Goal: Transaction & Acquisition: Purchase product/service

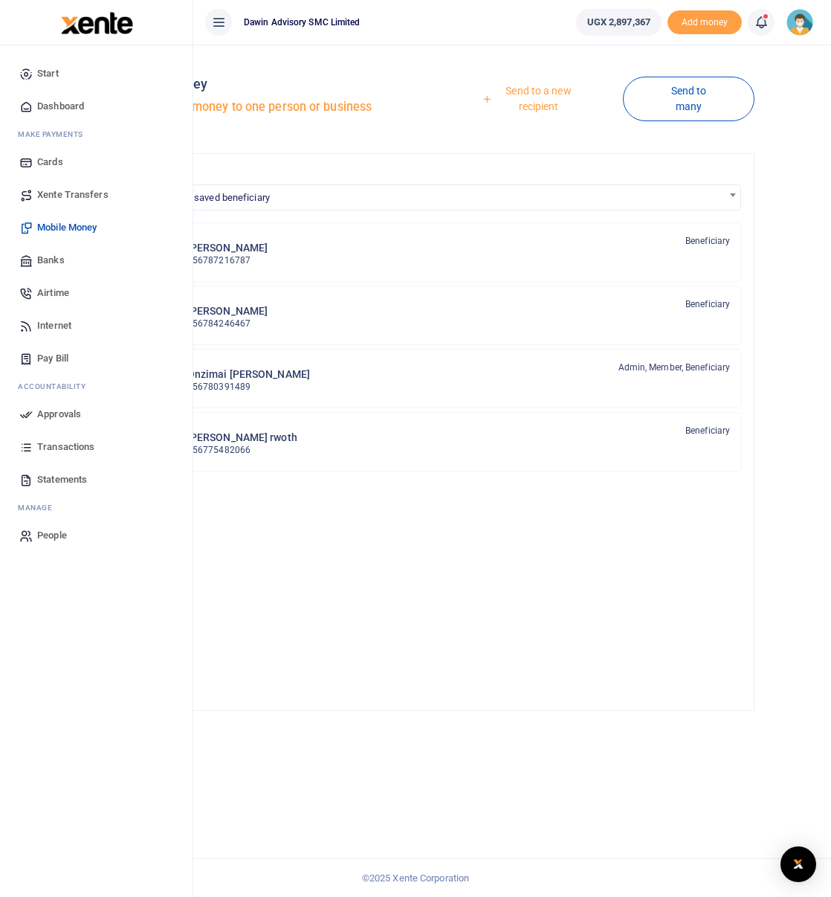
click at [548, 91] on link "Send to a new recipient" at bounding box center [533, 98] width 179 height 42
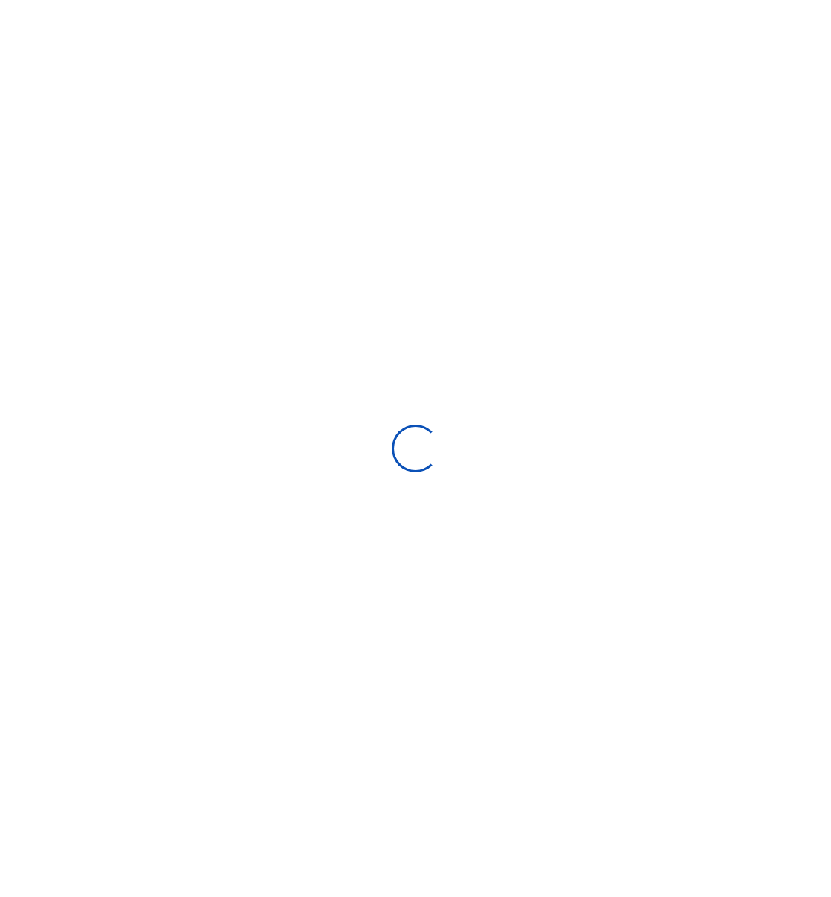
select select "Loading bundles"
select select
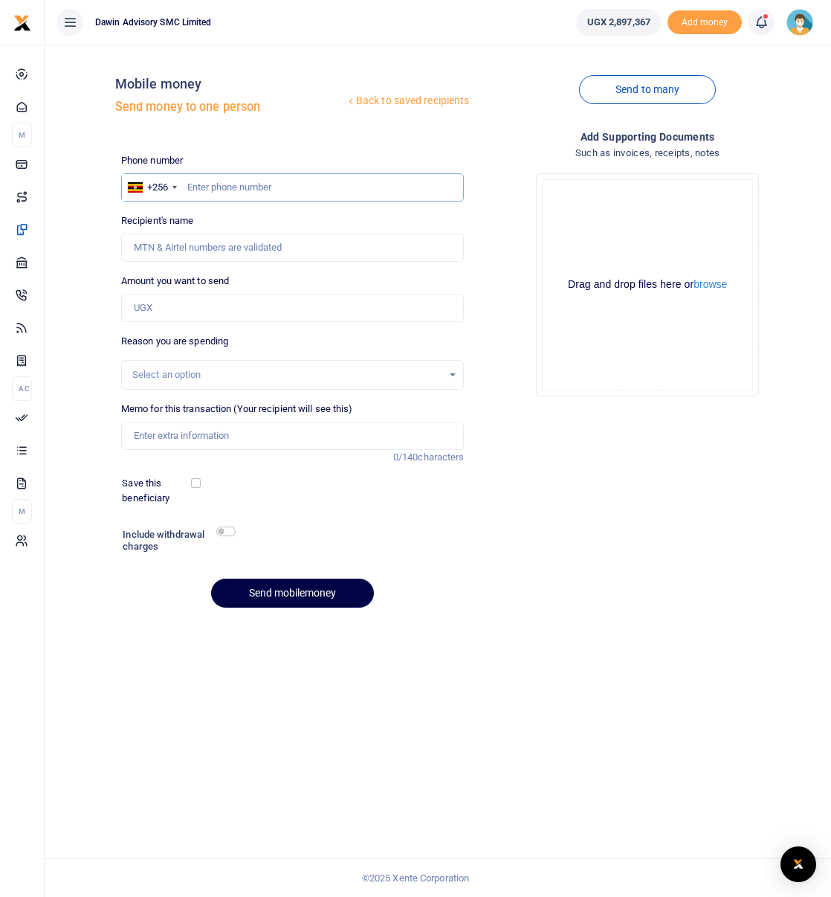
click at [217, 186] on input "text" at bounding box center [292, 187] width 343 height 28
type input "0787836330"
type input "[PERSON_NAME]"
type input "0787836330"
click at [163, 303] on input "Amount you want to send" at bounding box center [292, 308] width 343 height 28
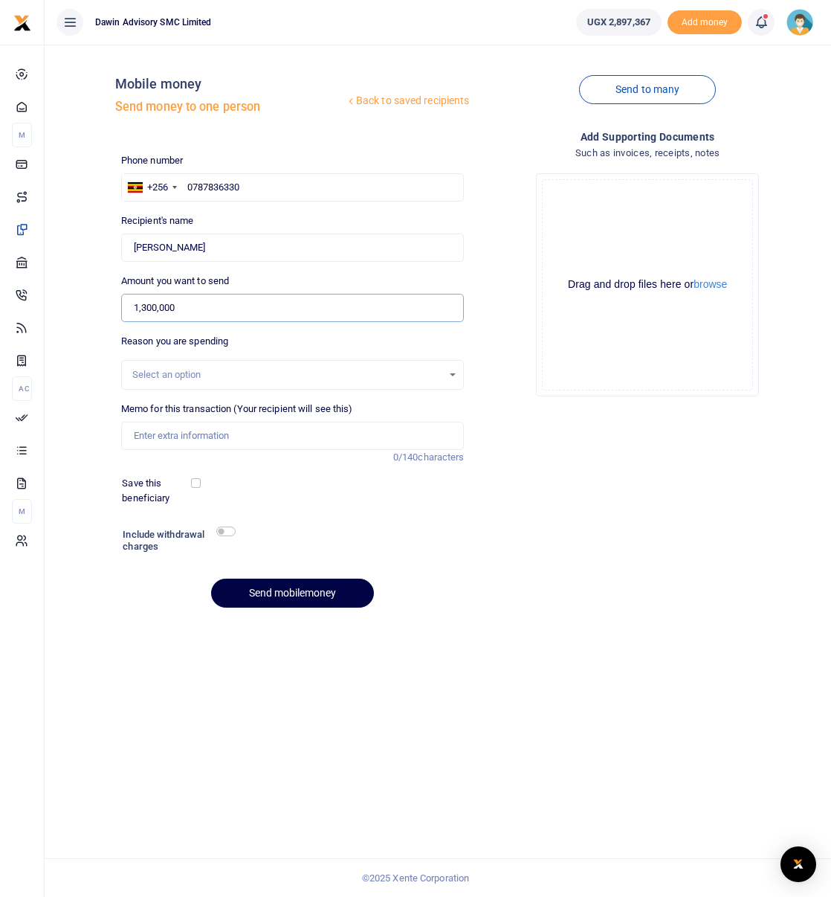
type input "1,300,000"
click at [178, 358] on div "Reason you are spending Select an option" at bounding box center [292, 362] width 343 height 56
click at [178, 369] on div "Select an option" at bounding box center [287, 374] width 311 height 15
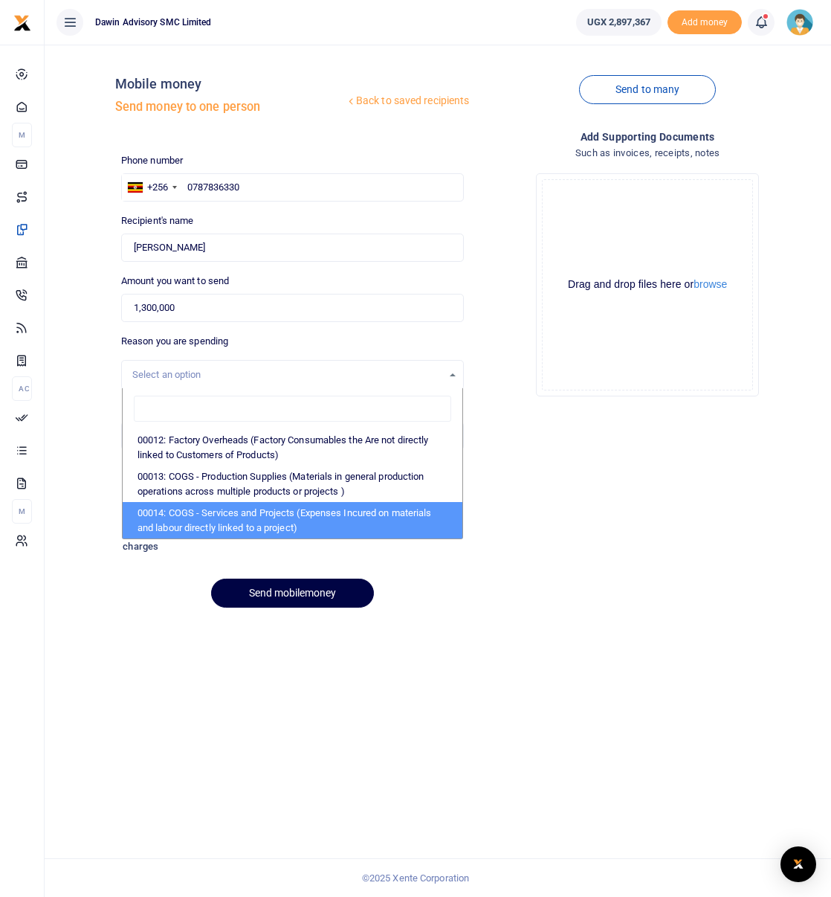
click at [210, 524] on li "00014: COGS - Services and Projects (Expenses Incured on materials and labour d…" at bounding box center [293, 520] width 340 height 36
select select "5381"
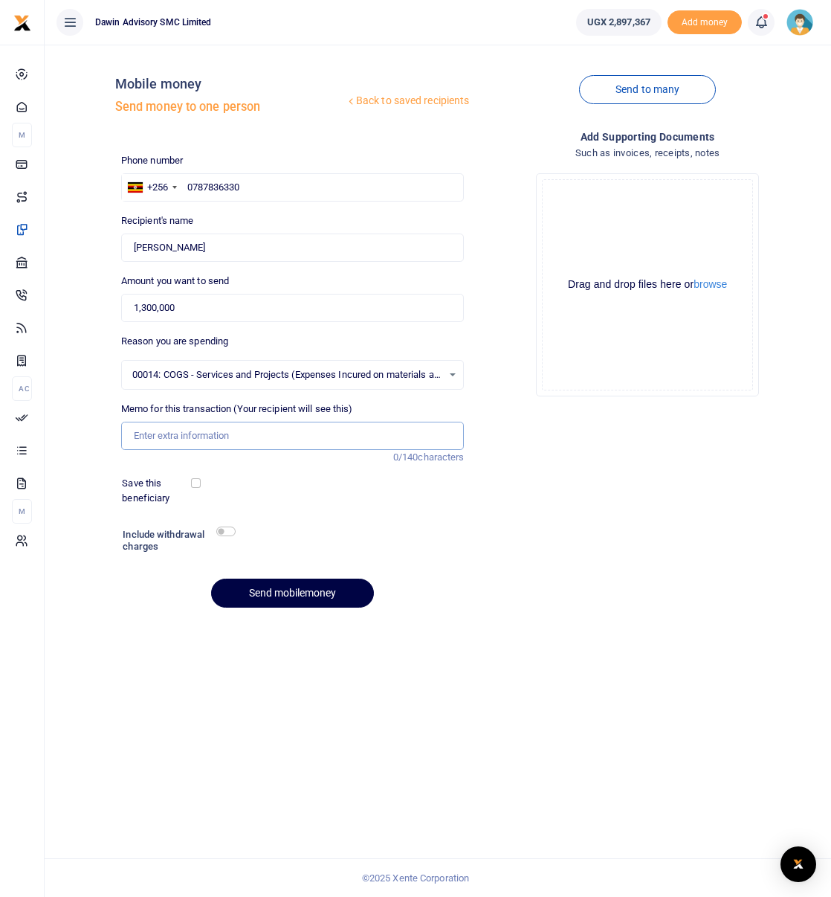
click at [191, 429] on input "Memo for this transaction (Your recipient will see this)" at bounding box center [292, 436] width 343 height 28
type input "Being Payment for 40 Bags of cement from frank Karisimbi"
click at [298, 595] on button "Send mobilemoney" at bounding box center [292, 592] width 163 height 29
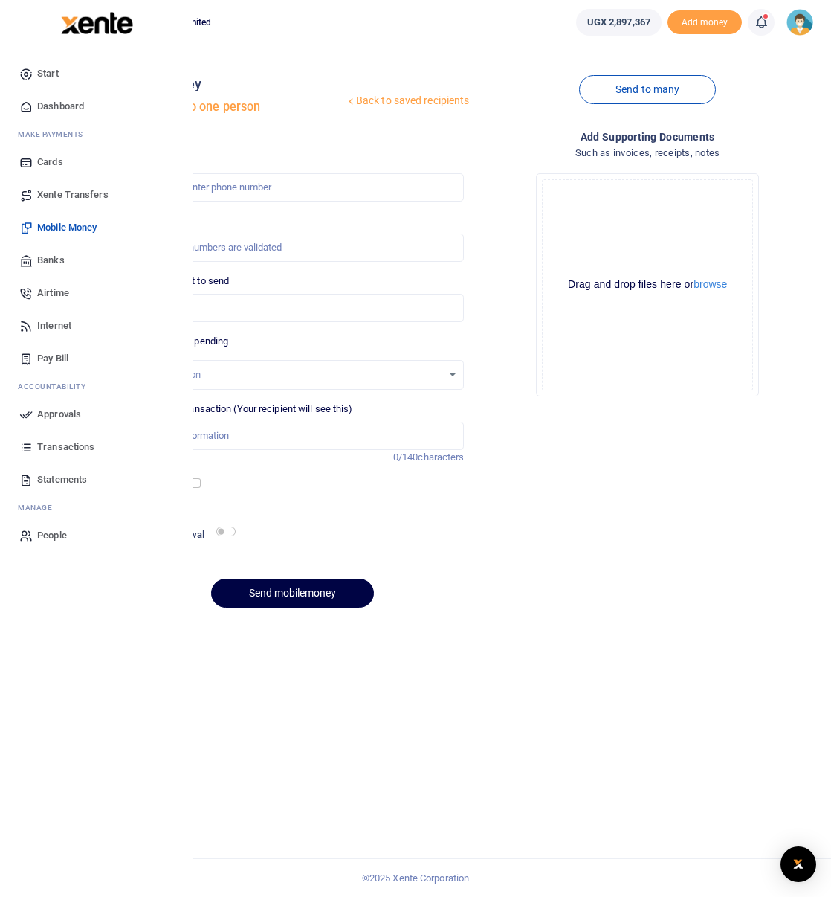
click at [57, 409] on span "Approvals" at bounding box center [59, 414] width 44 height 15
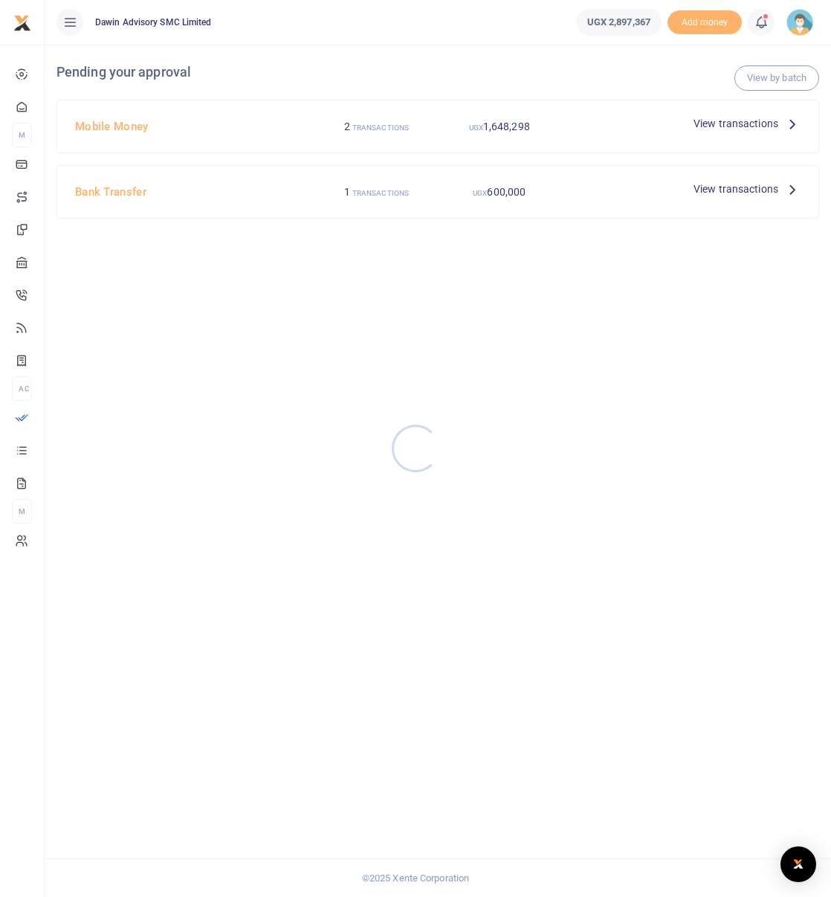
click at [768, 121] on div at bounding box center [415, 448] width 831 height 897
click at [755, 125] on span "View transactions" at bounding box center [736, 123] width 85 height 16
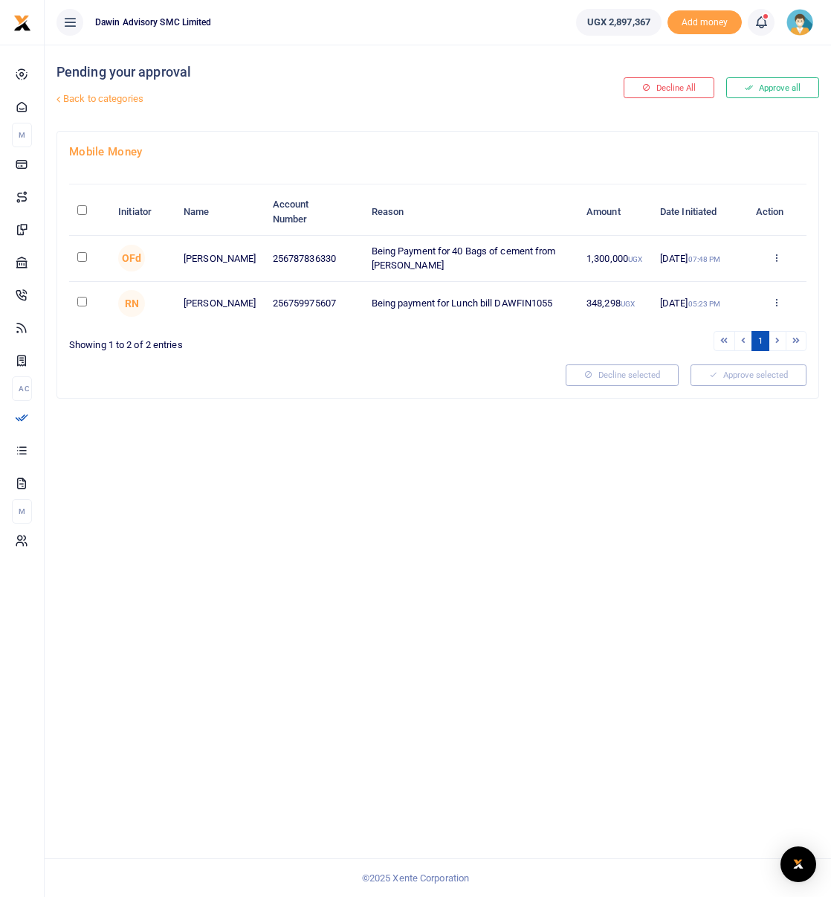
click at [80, 258] on input "checkbox" at bounding box center [82, 257] width 10 height 10
checkbox input "true"
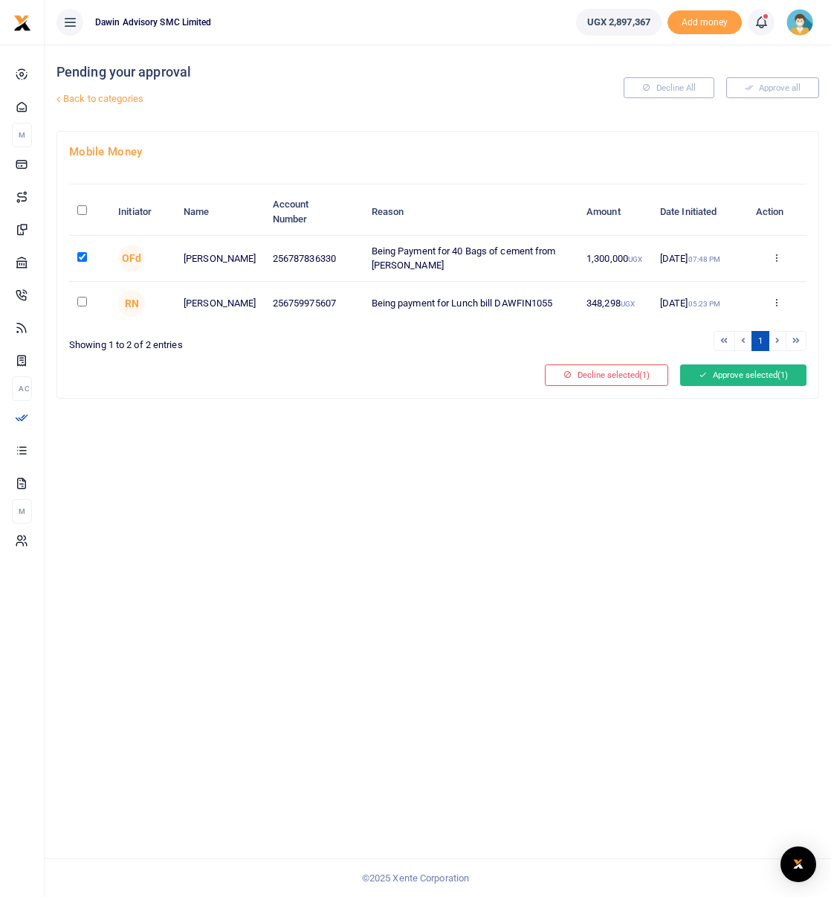
click at [726, 377] on button "Approve selected (1)" at bounding box center [743, 374] width 126 height 21
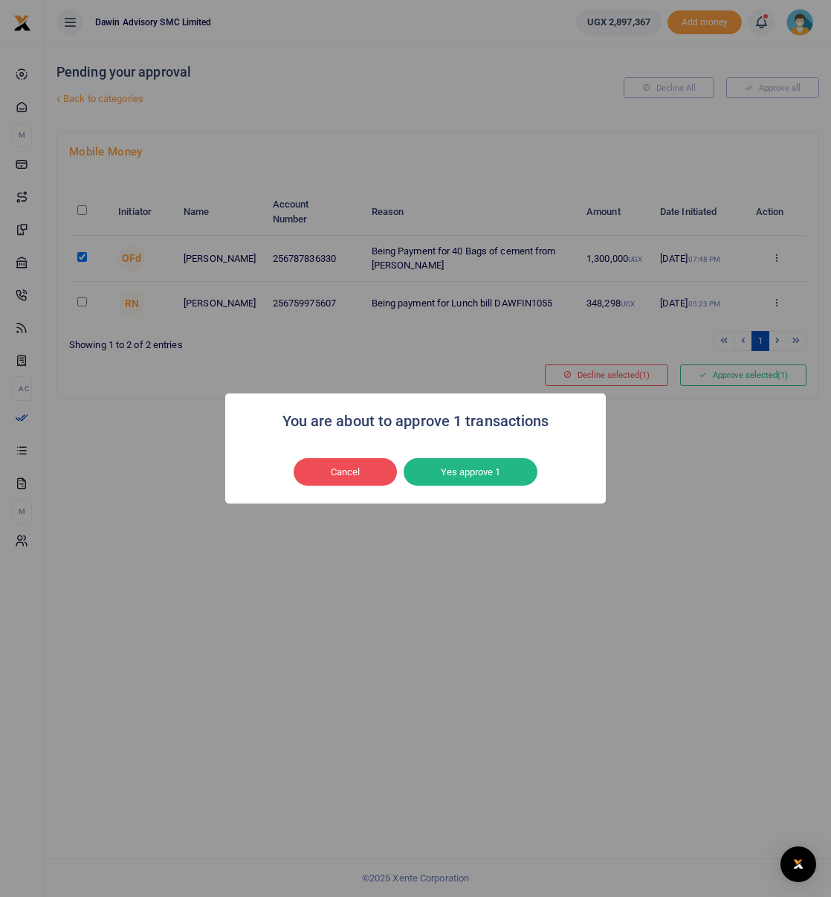
click at [463, 486] on div "Cancel No Yes approve 1" at bounding box center [415, 472] width 351 height 34
click at [468, 478] on button "Yes approve 1" at bounding box center [471, 472] width 134 height 28
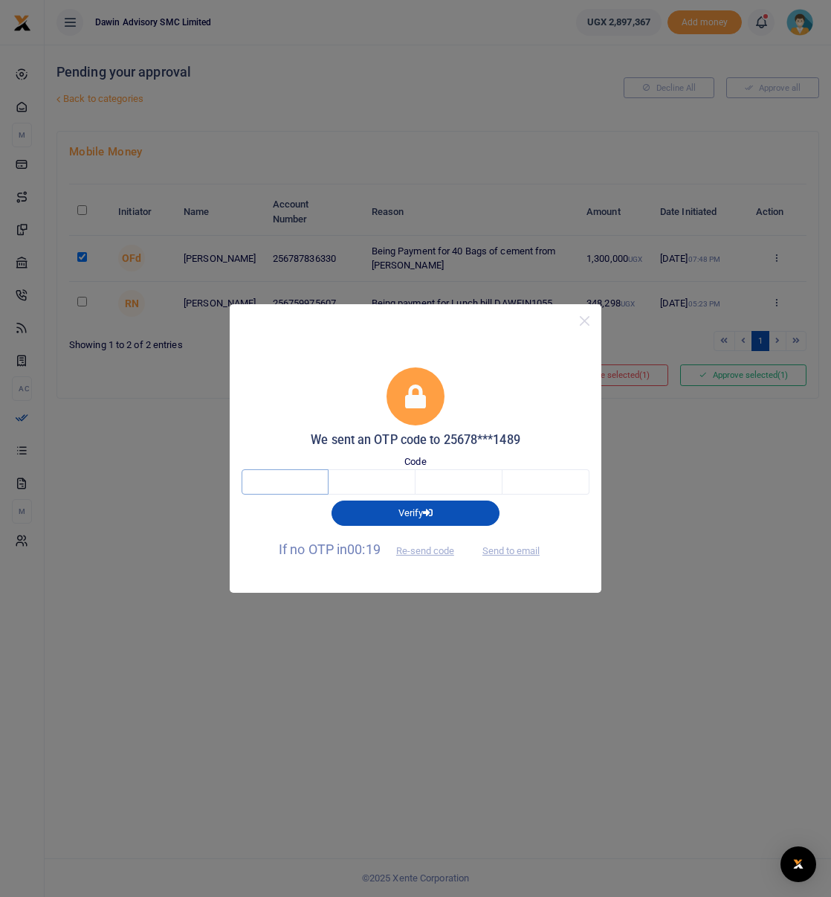
click at [259, 488] on input "text" at bounding box center [285, 481] width 87 height 25
type input "4"
type input "7"
type input "8"
type input "5"
